Goal: Task Accomplishment & Management: Manage account settings

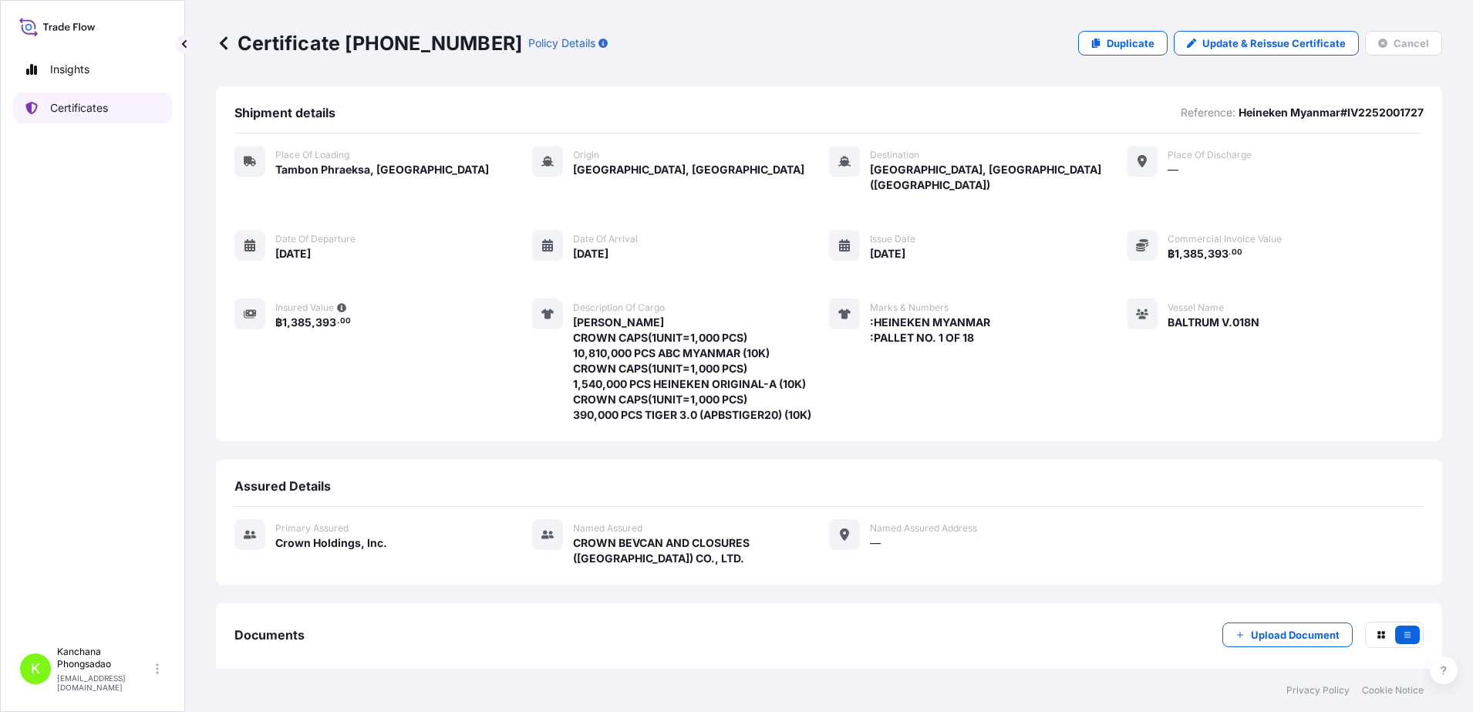
click at [104, 112] on p "Certificates" at bounding box center [79, 107] width 58 height 15
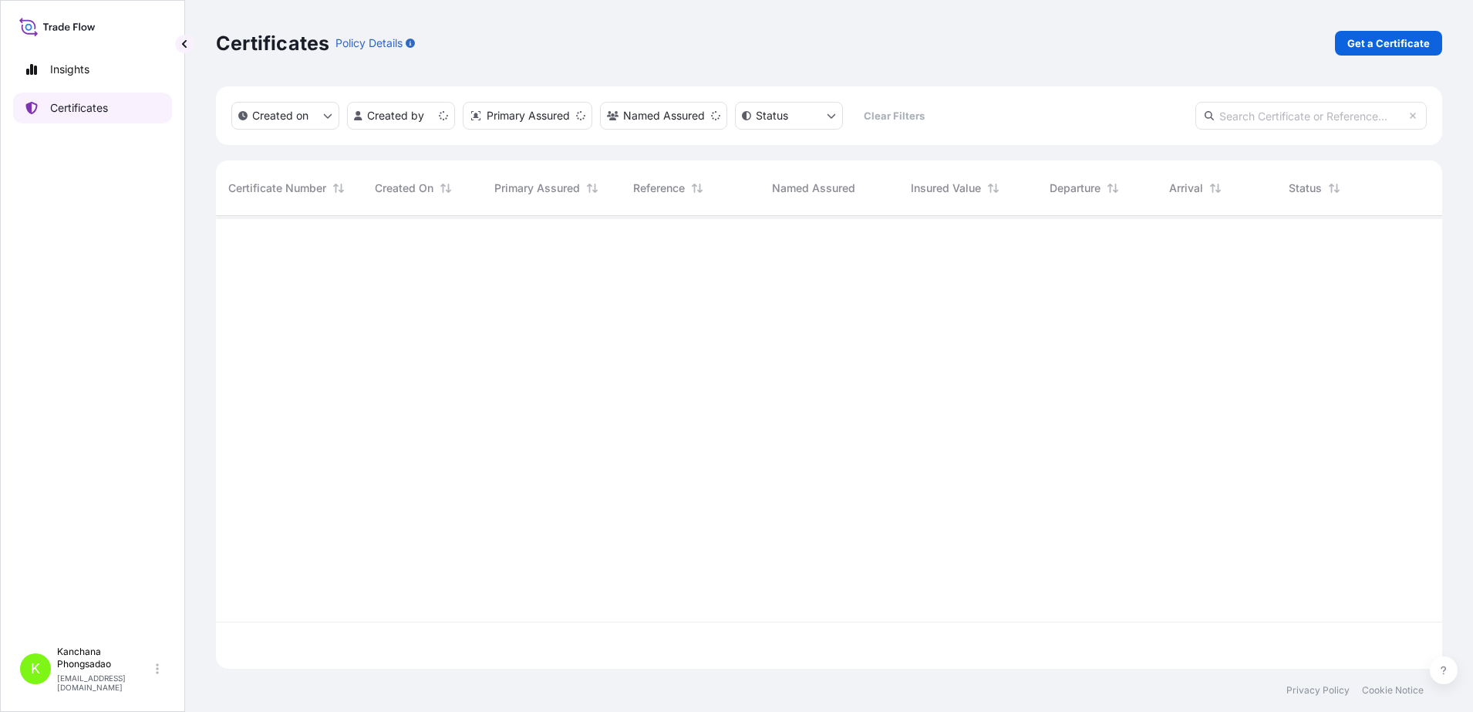
scroll to position [447, 1212]
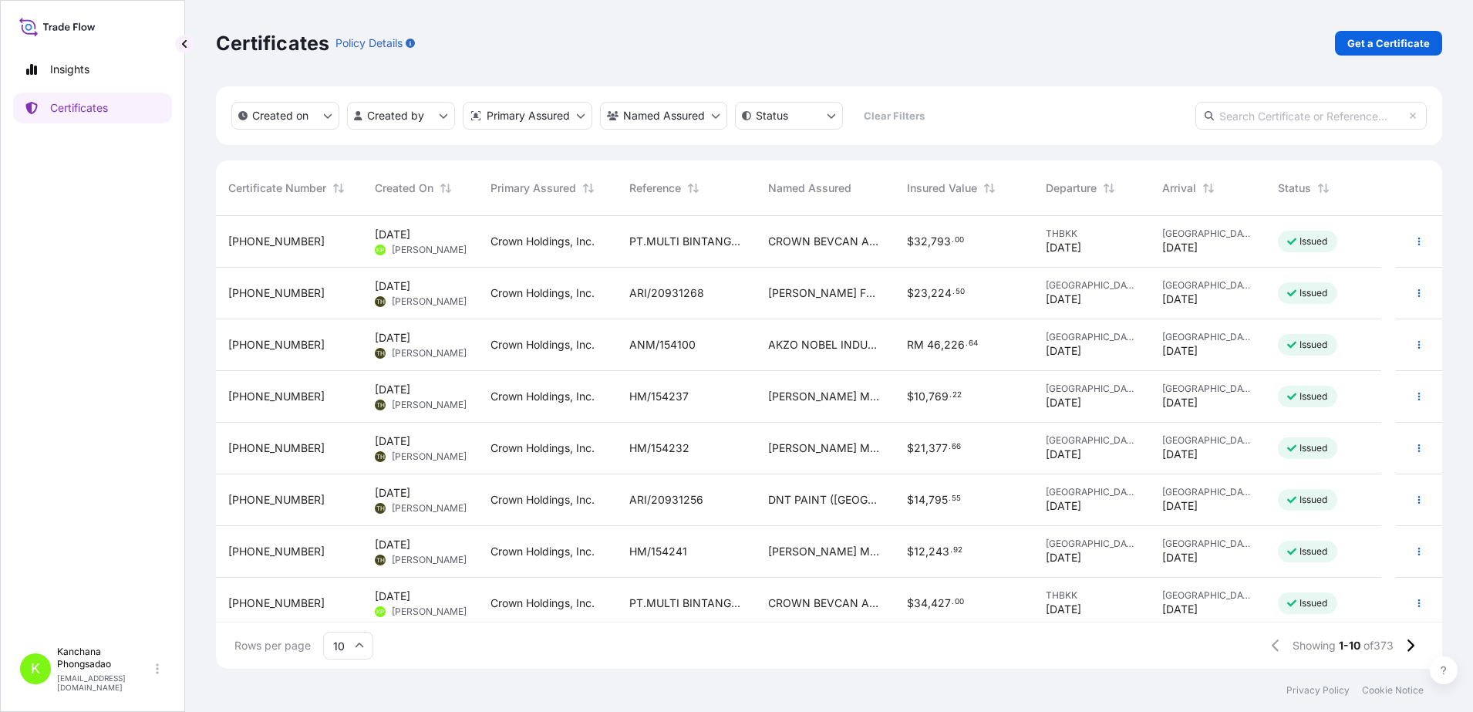
click at [274, 243] on span "[PHONE_NUMBER]" at bounding box center [276, 241] width 96 height 15
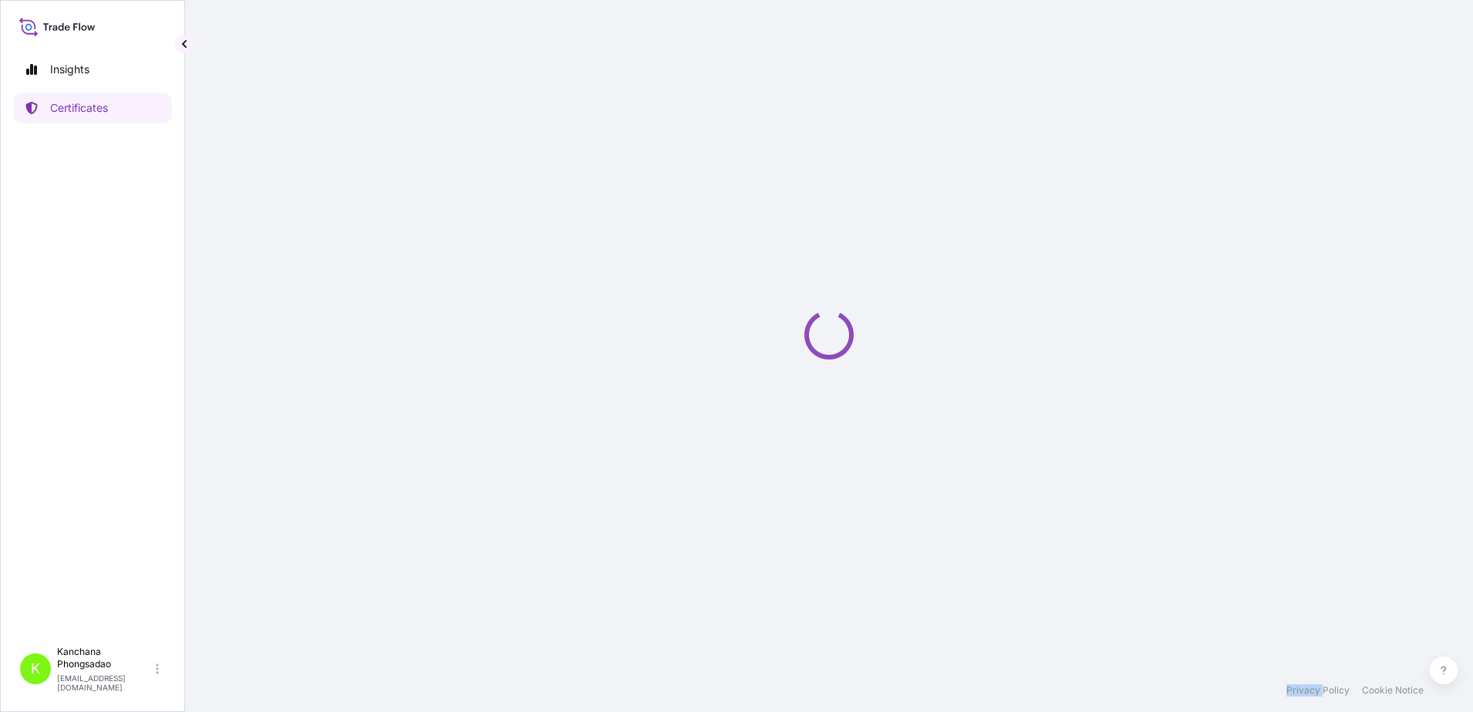
click at [274, 243] on div "Loading" at bounding box center [829, 334] width 1227 height 669
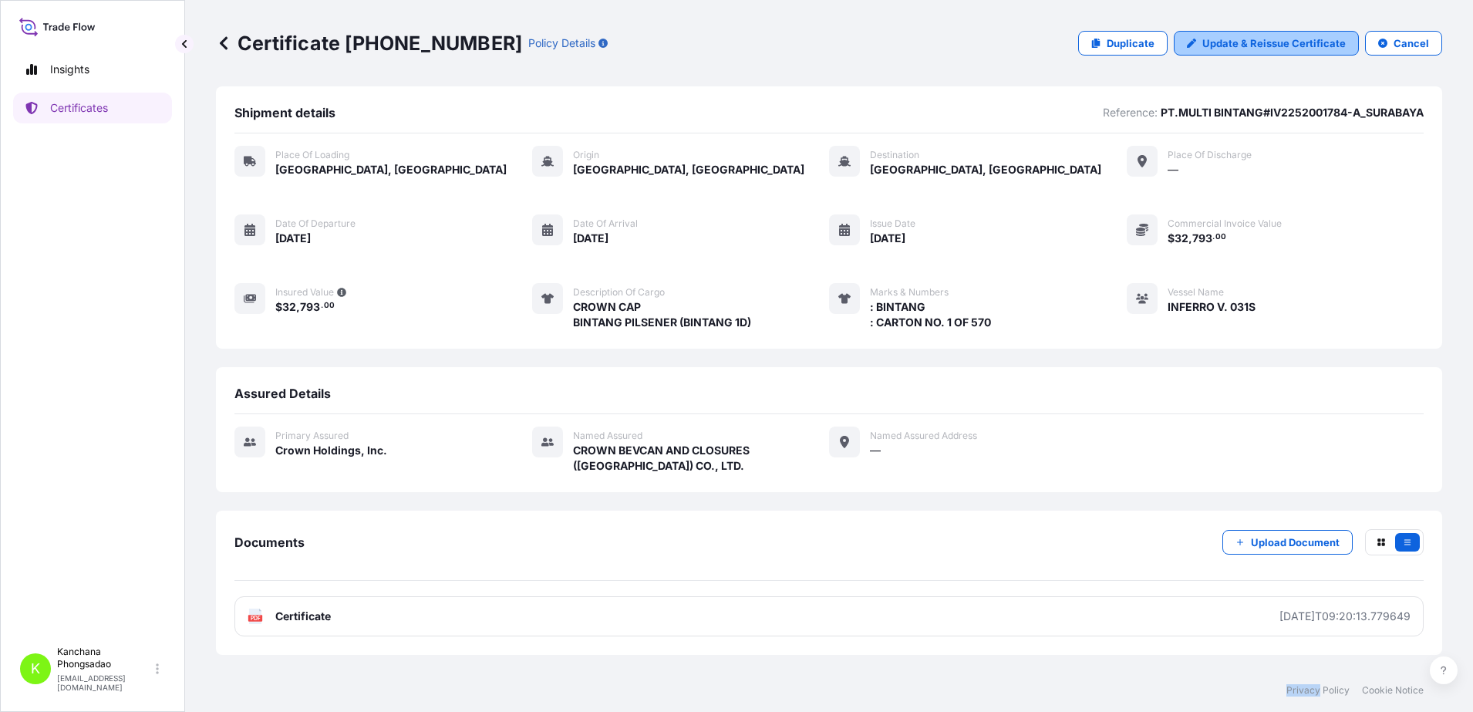
click at [1285, 42] on p "Update & Reissue Certificate" at bounding box center [1274, 42] width 143 height 15
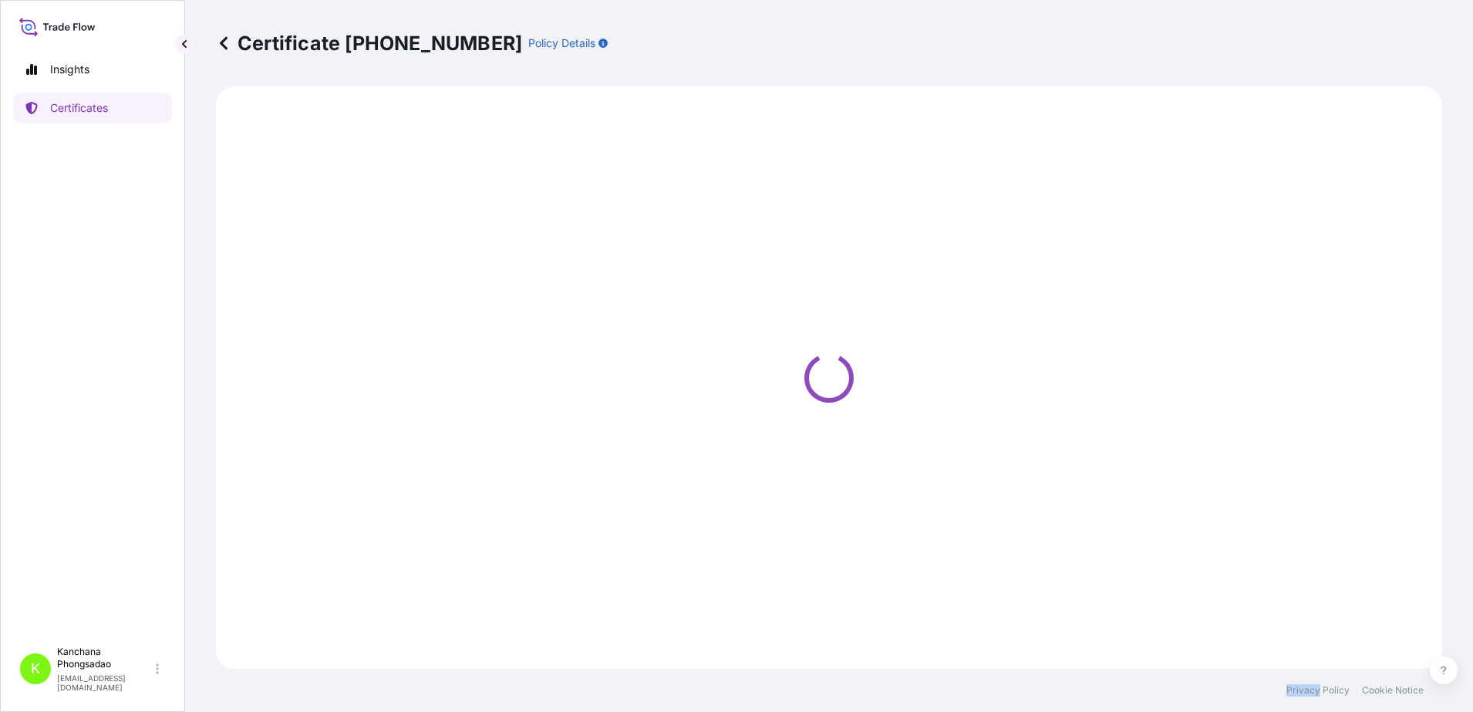
select select "Road / [GEOGRAPHIC_DATA]"
select select "Sea"
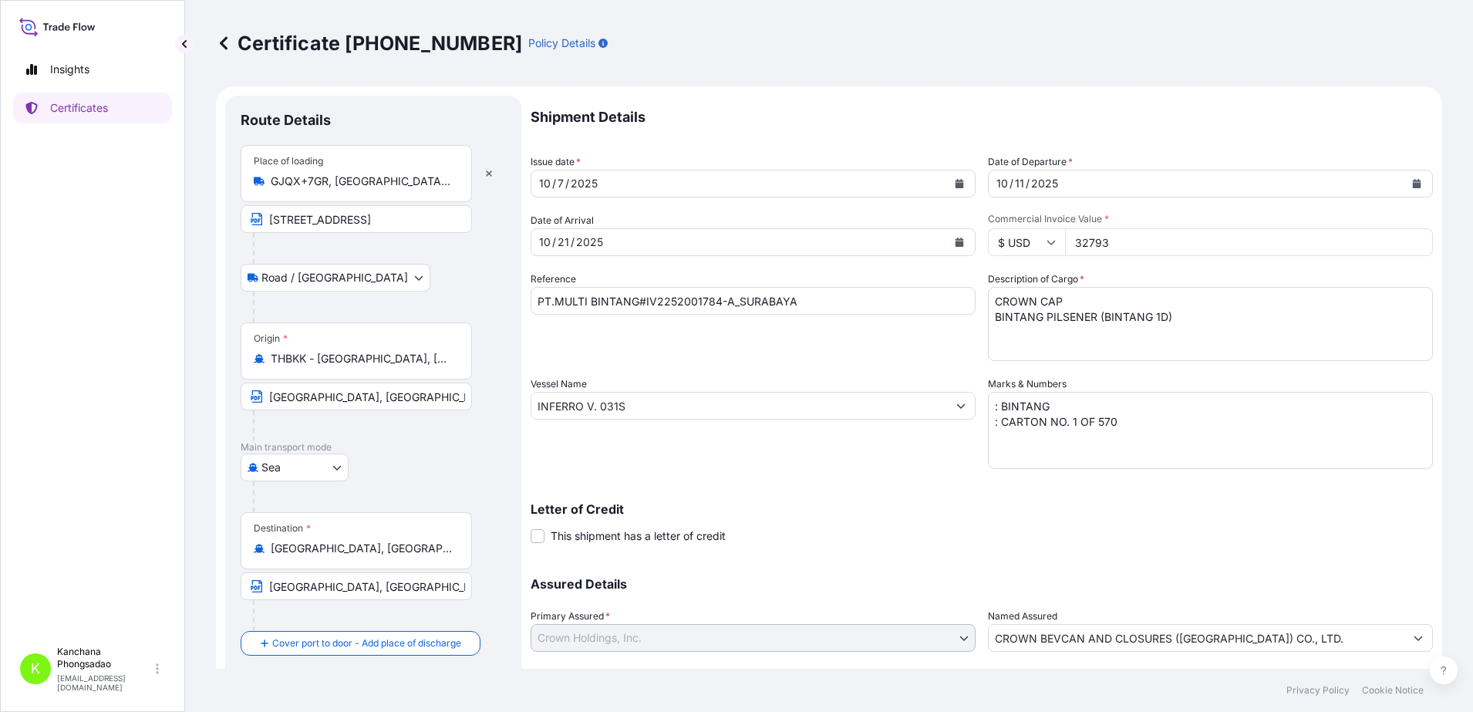
click at [730, 297] on input "PT.MULTI BINTANG#IV2252001784-A_SURABAYA" at bounding box center [753, 301] width 445 height 28
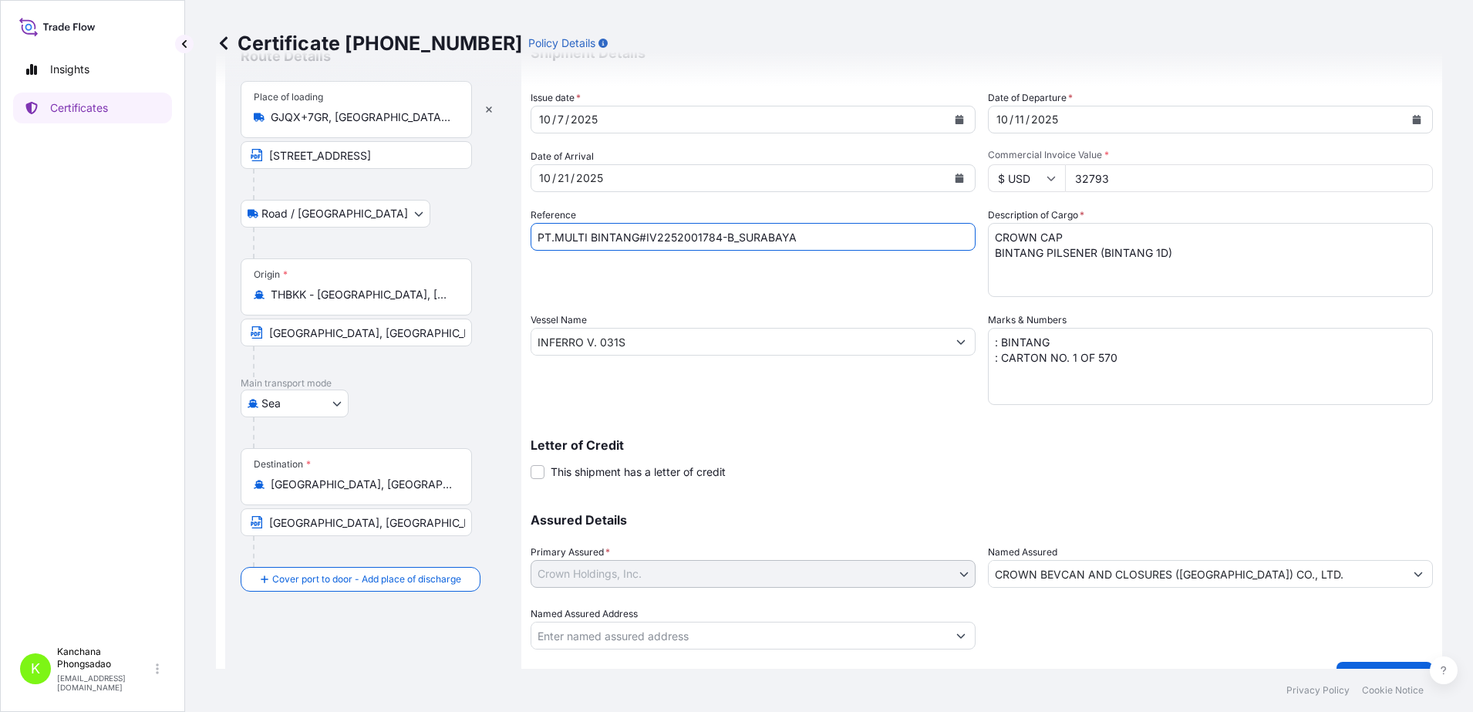
scroll to position [96, 0]
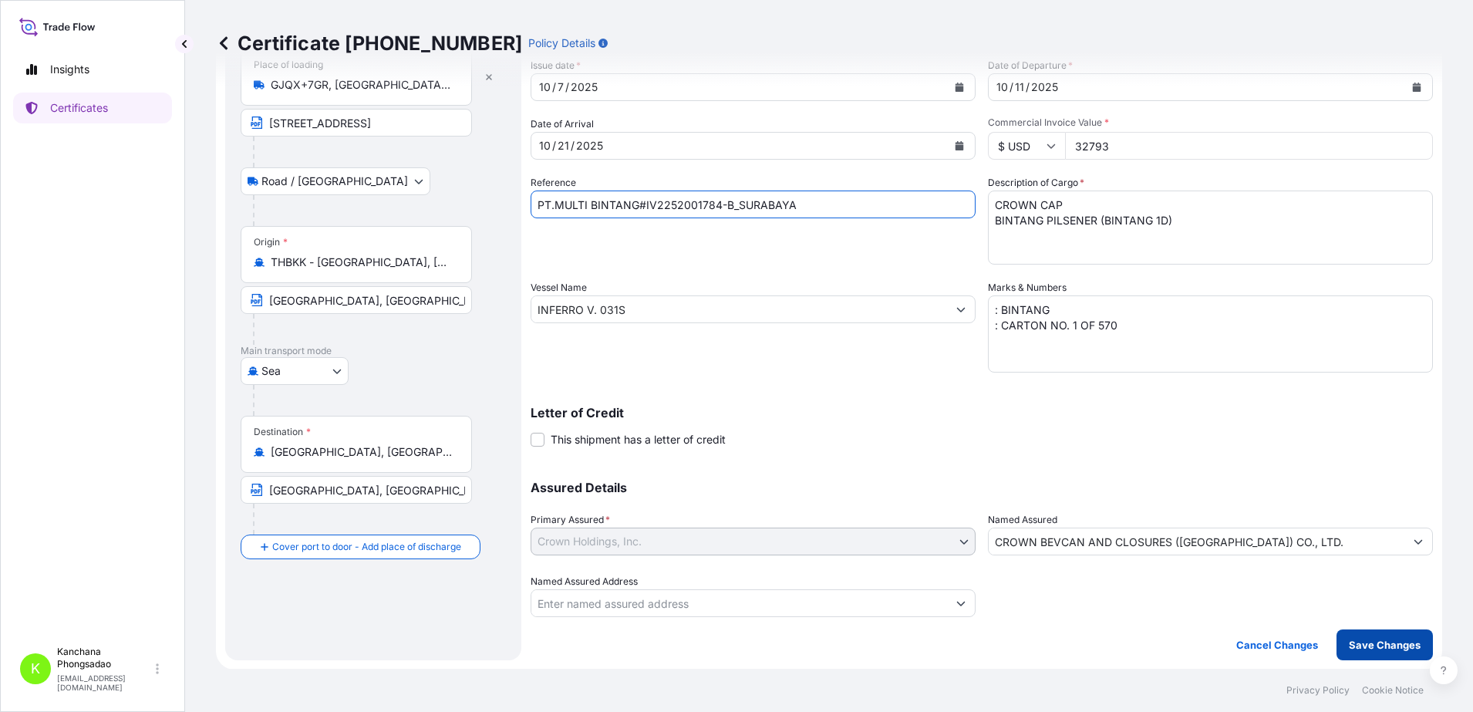
type input "PT.MULTI BINTANG#IV2252001784-B_SURABAYA"
click at [1378, 637] on p "Save Changes" at bounding box center [1385, 644] width 72 height 15
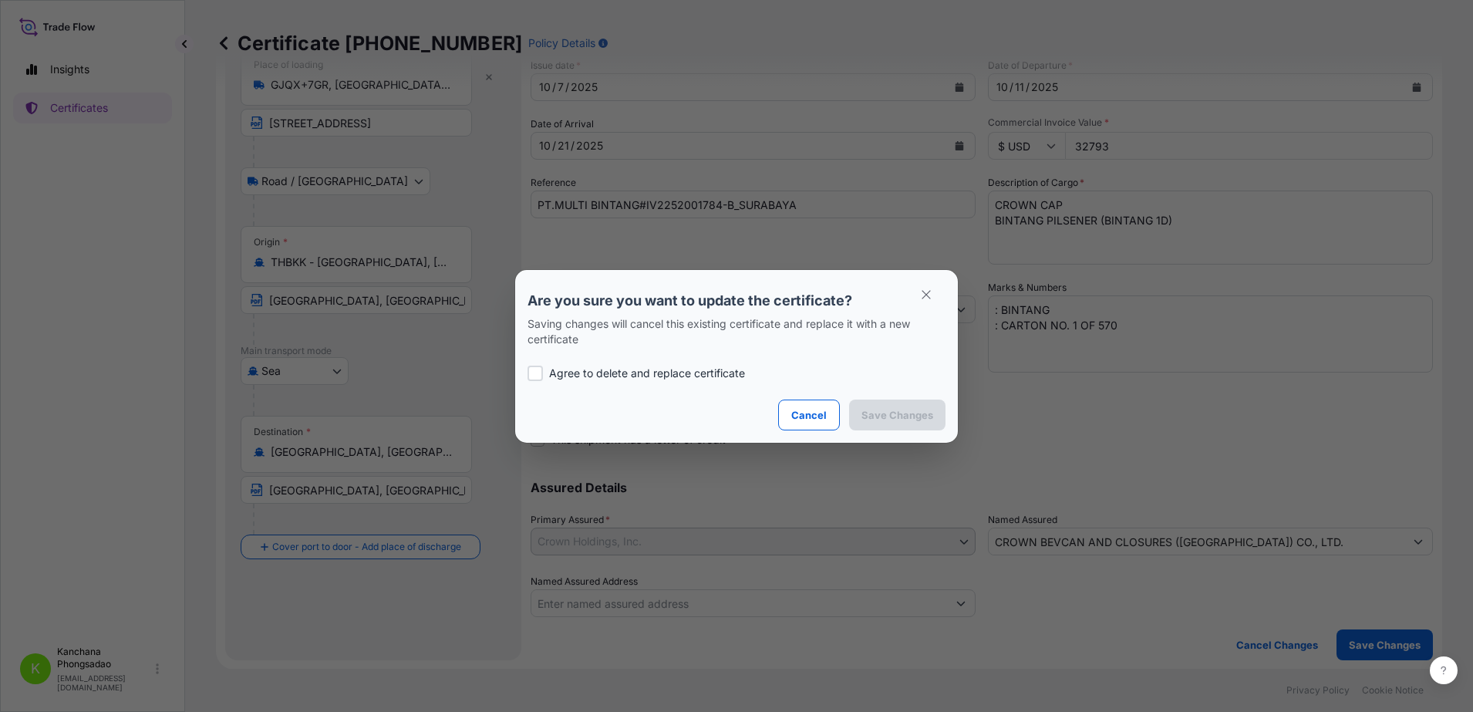
click at [535, 369] on div at bounding box center [535, 373] width 15 height 15
checkbox input "true"
click at [897, 417] on p "Save Changes" at bounding box center [898, 414] width 72 height 15
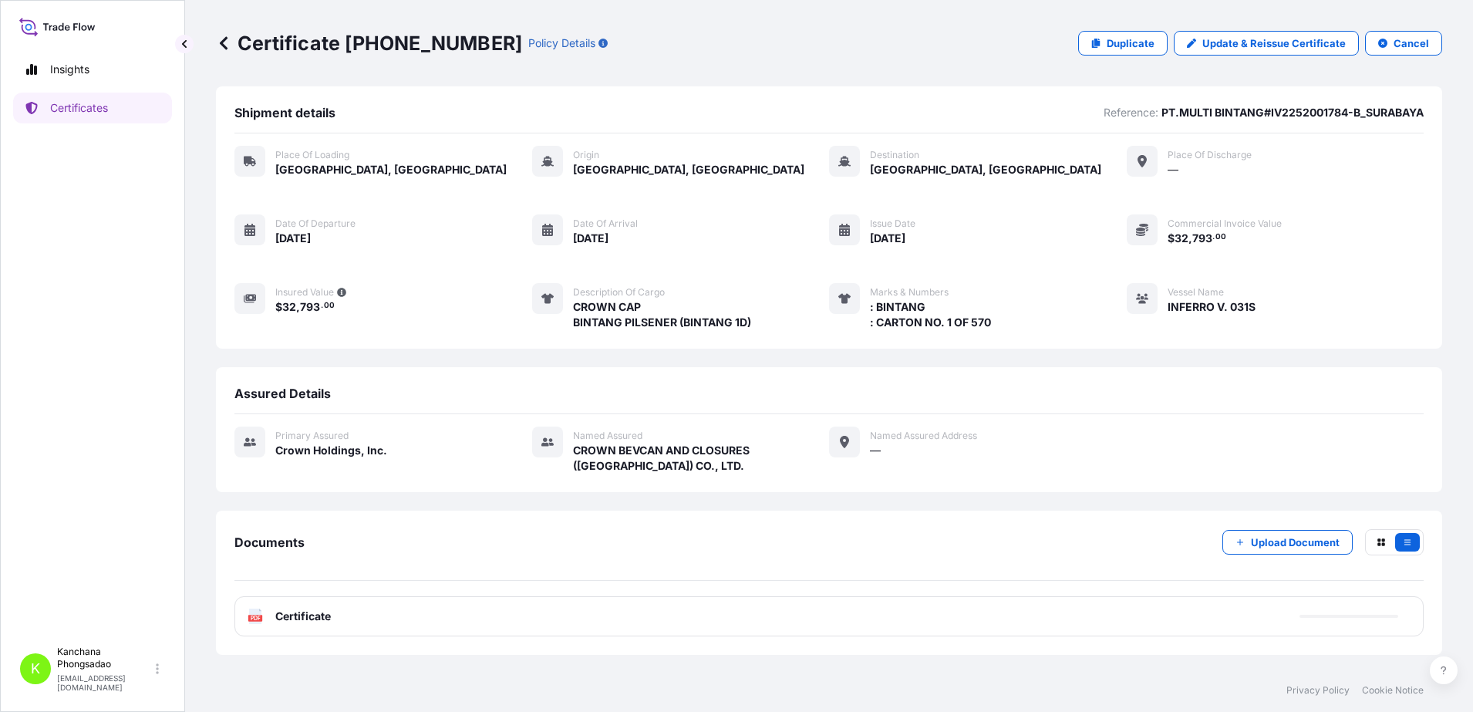
click at [326, 618] on span "Certificate" at bounding box center [303, 616] width 56 height 15
click at [484, 623] on div "PDF Certificate" at bounding box center [829, 616] width 1189 height 40
click at [264, 616] on div "PDF Certificate" at bounding box center [289, 616] width 83 height 15
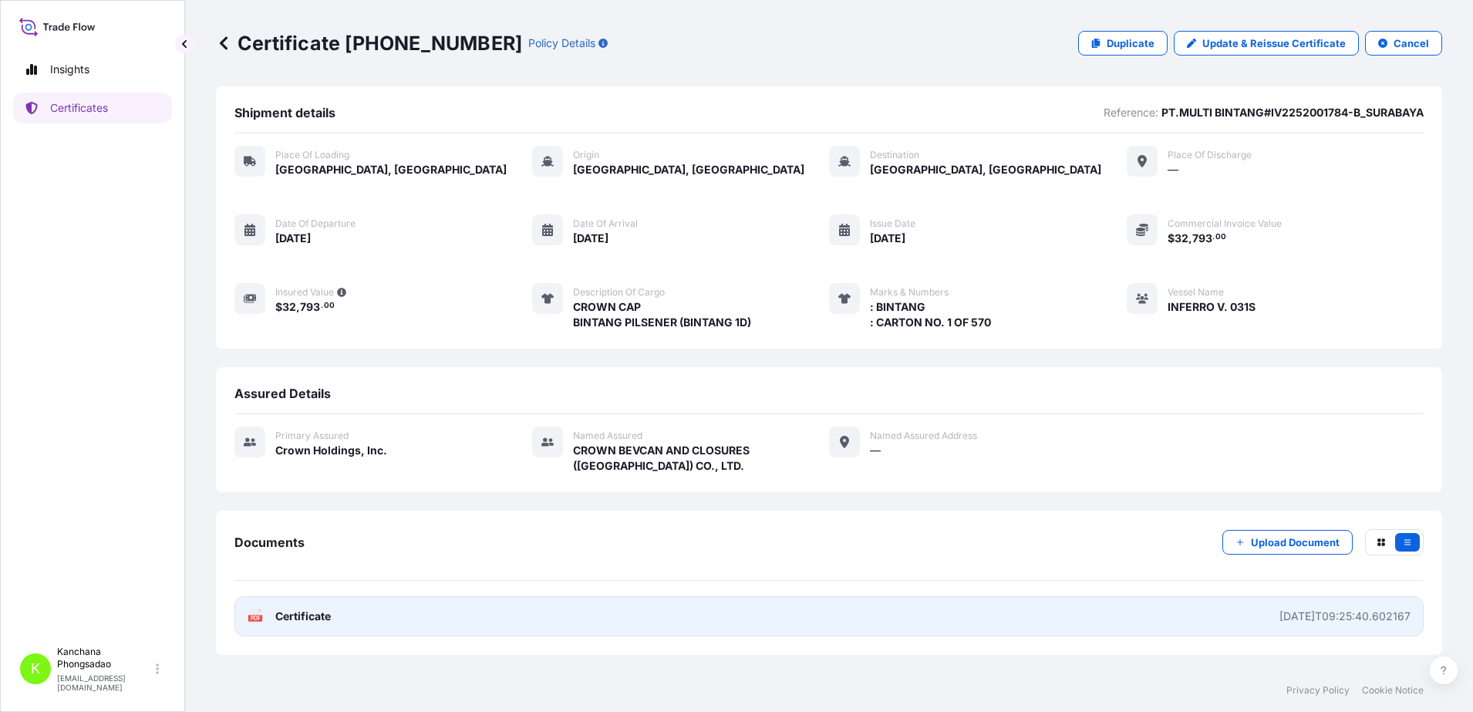
click at [298, 612] on span "Certificate" at bounding box center [303, 616] width 56 height 15
